Goal: Task Accomplishment & Management: Manage account settings

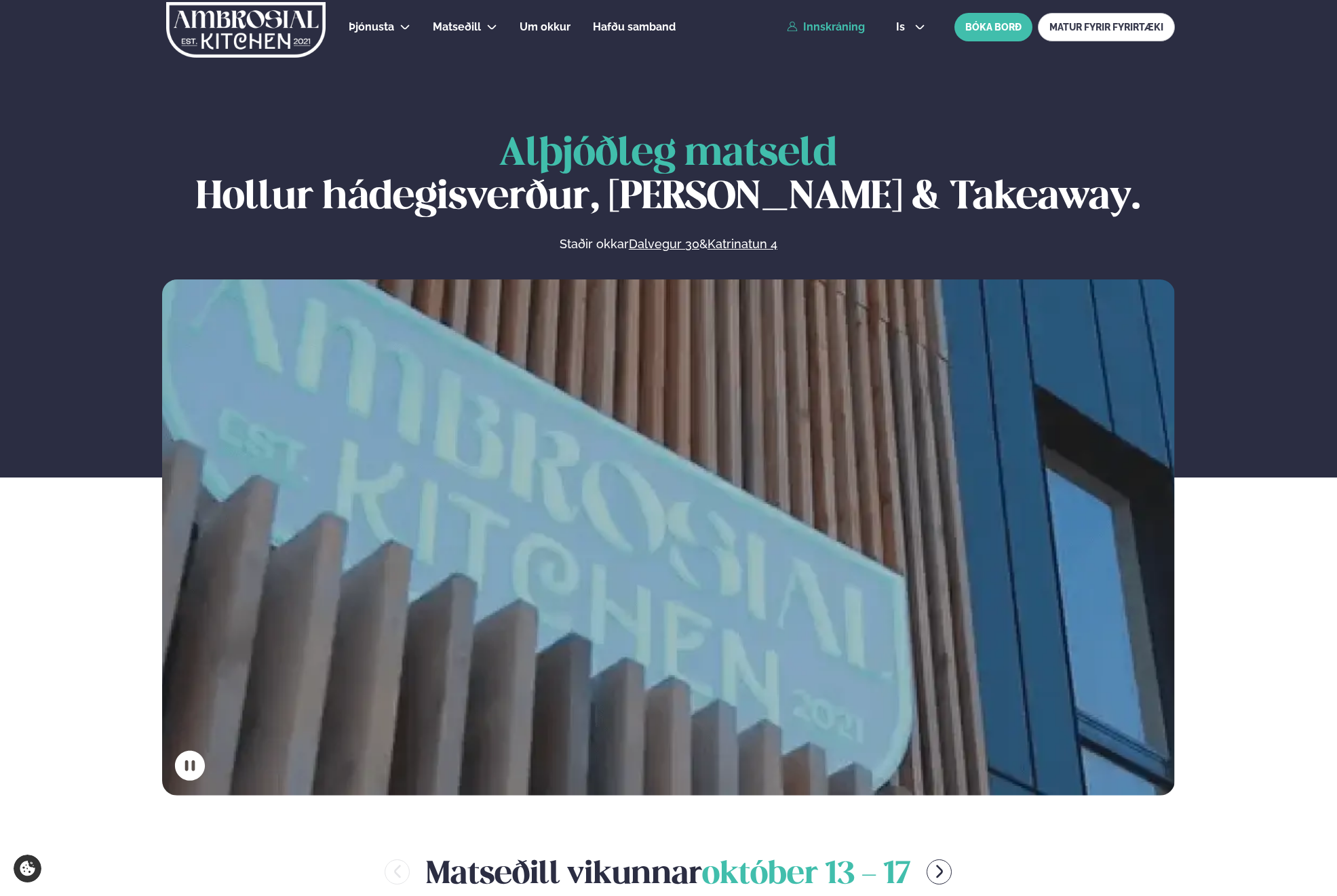
click at [829, 30] on link "Innskráning" at bounding box center [826, 26] width 78 height 12
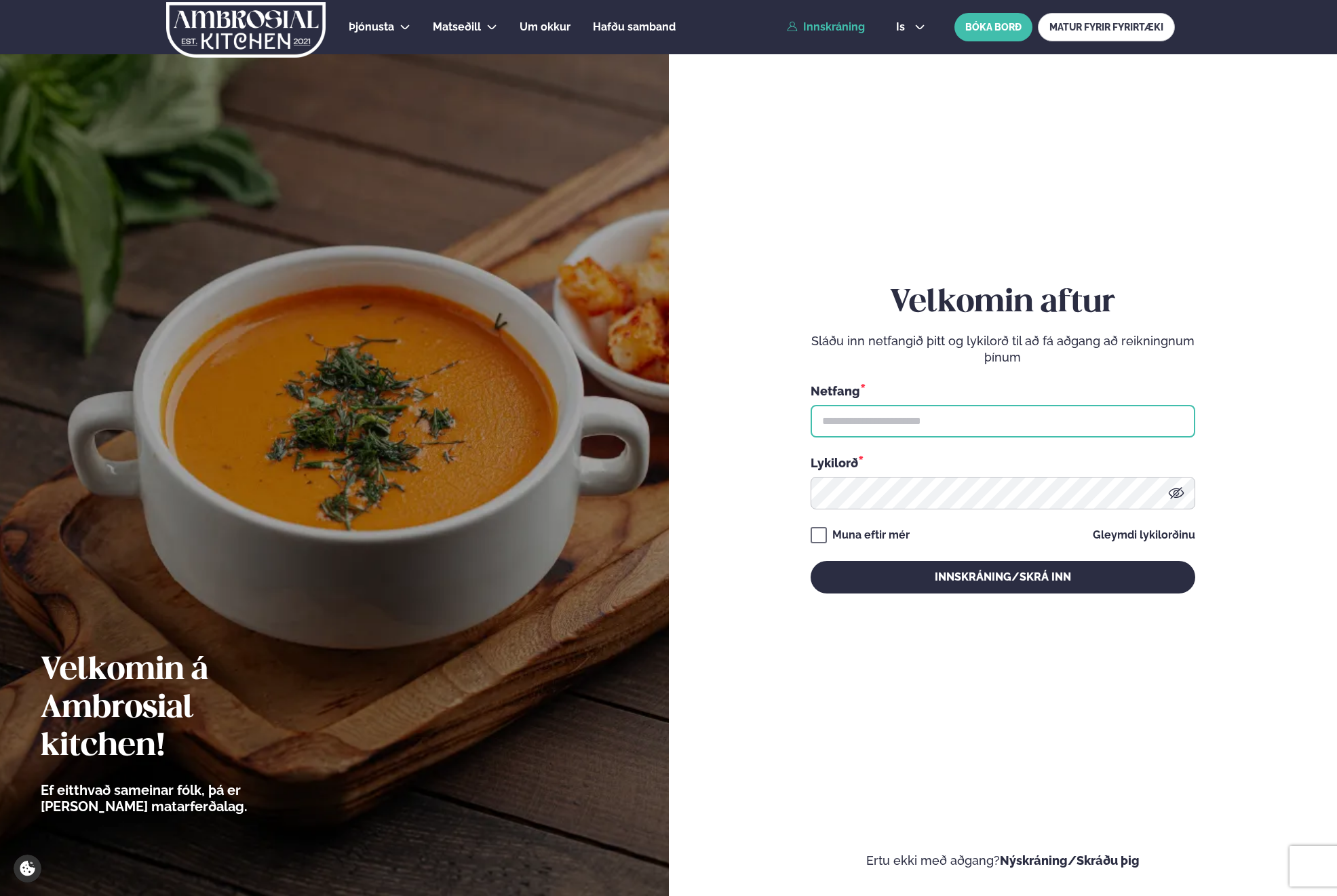
click at [874, 419] on input "text" at bounding box center [1003, 421] width 384 height 33
type input "**********"
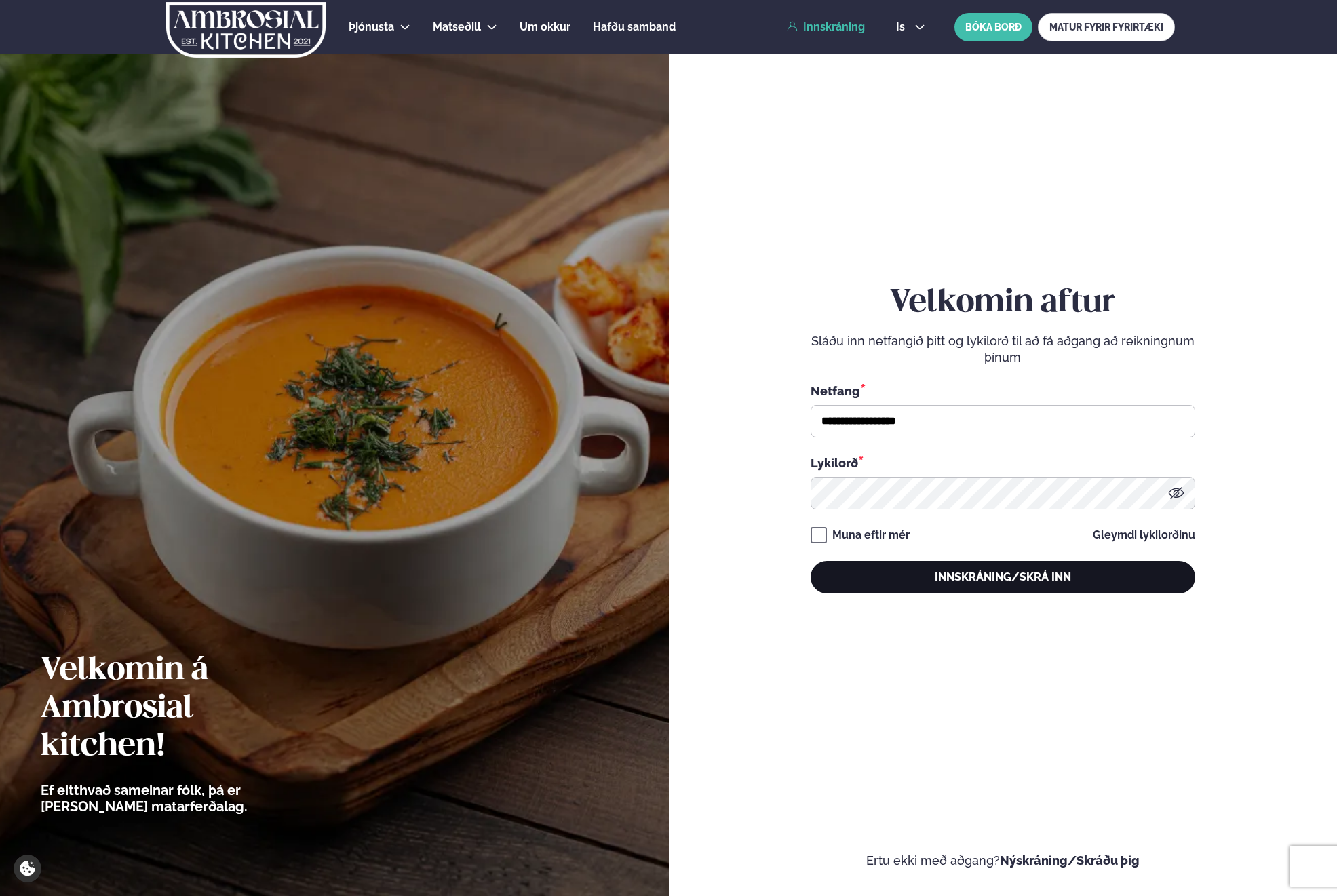
click at [881, 582] on button "Innskráning/Skrá inn" at bounding box center [1003, 577] width 384 height 33
